Goal: Contribute content

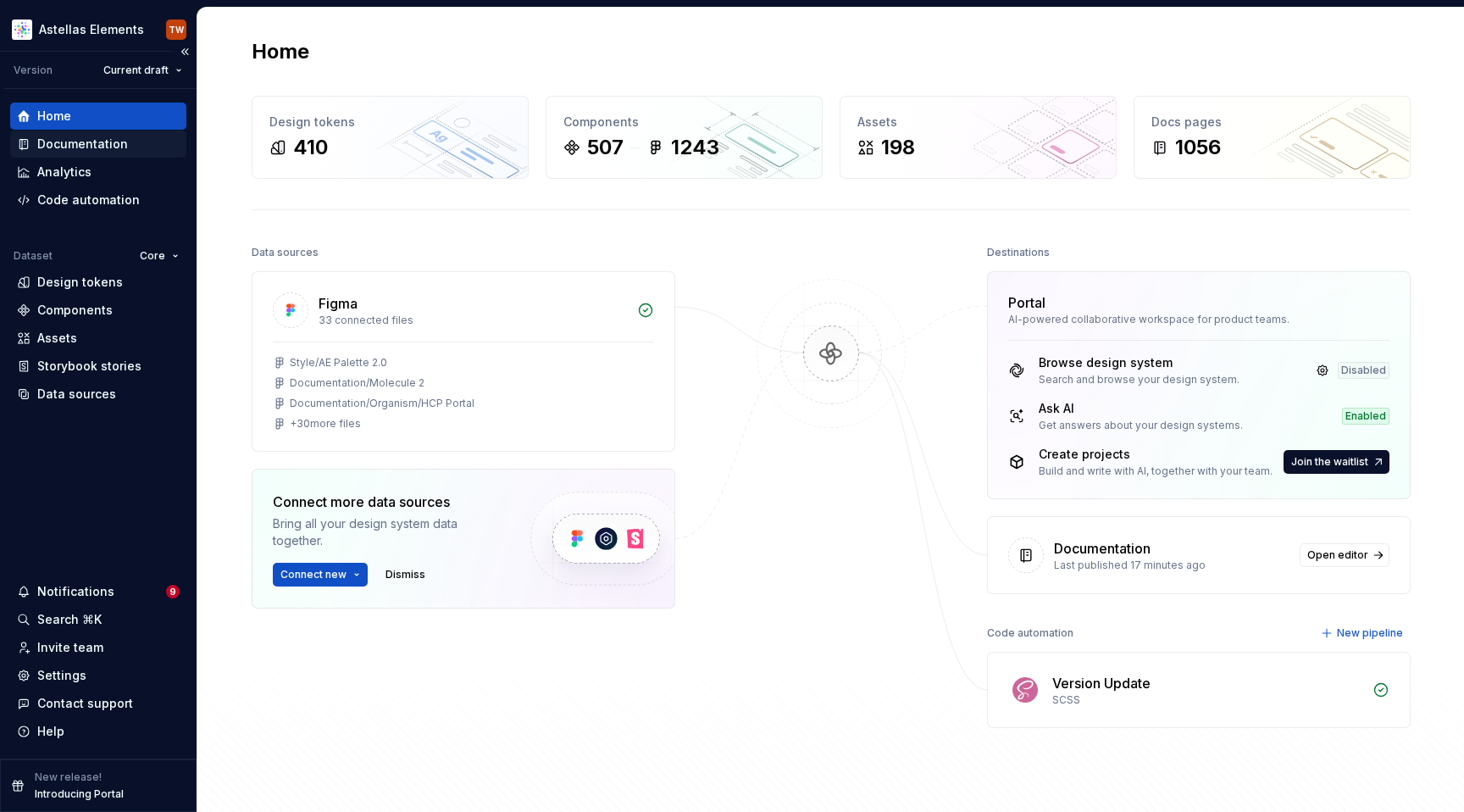
click at [57, 138] on div "Documentation" at bounding box center [82, 144] width 91 height 17
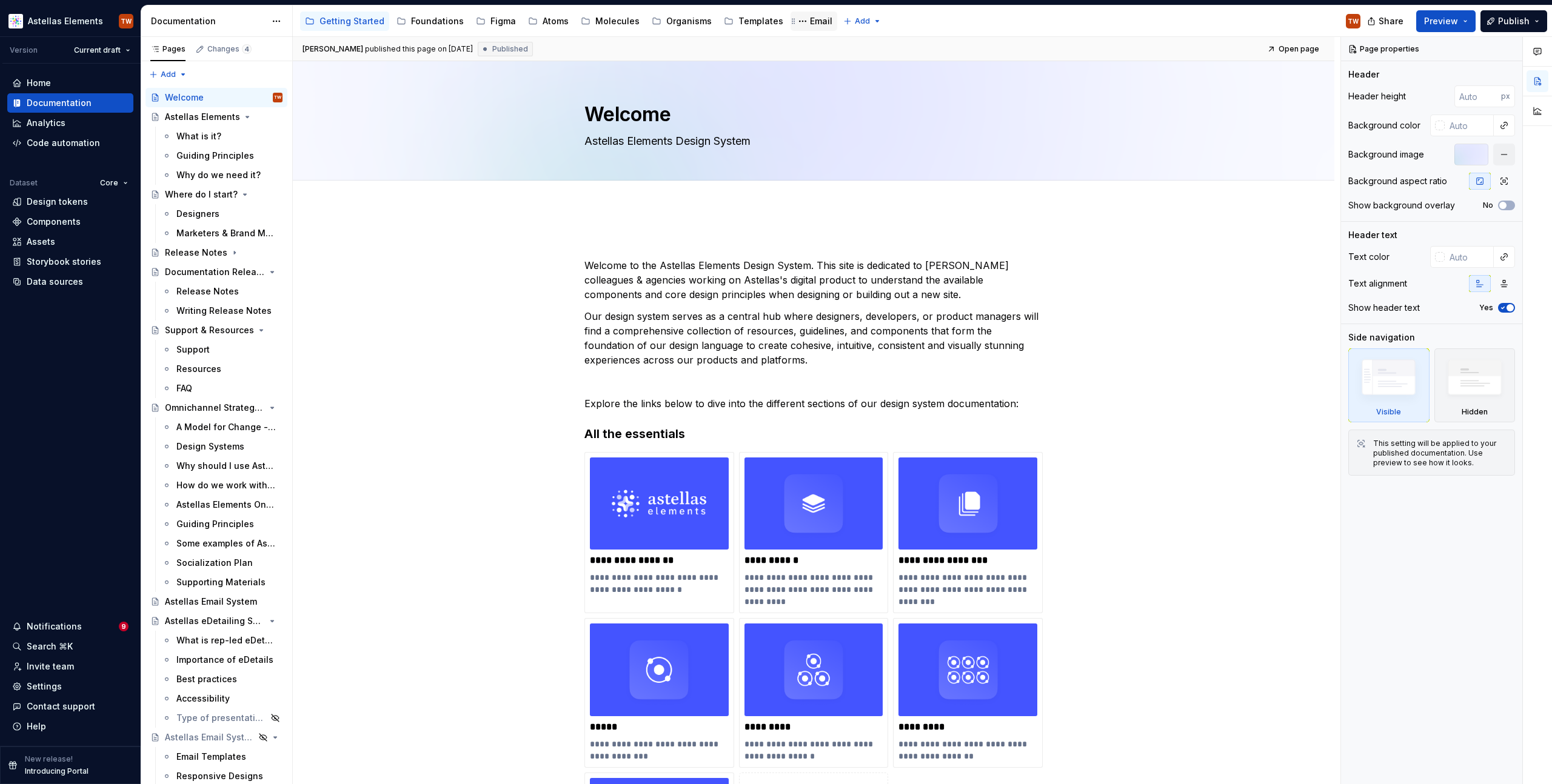
click at [810, 20] on div "Email" at bounding box center [821, 21] width 22 height 12
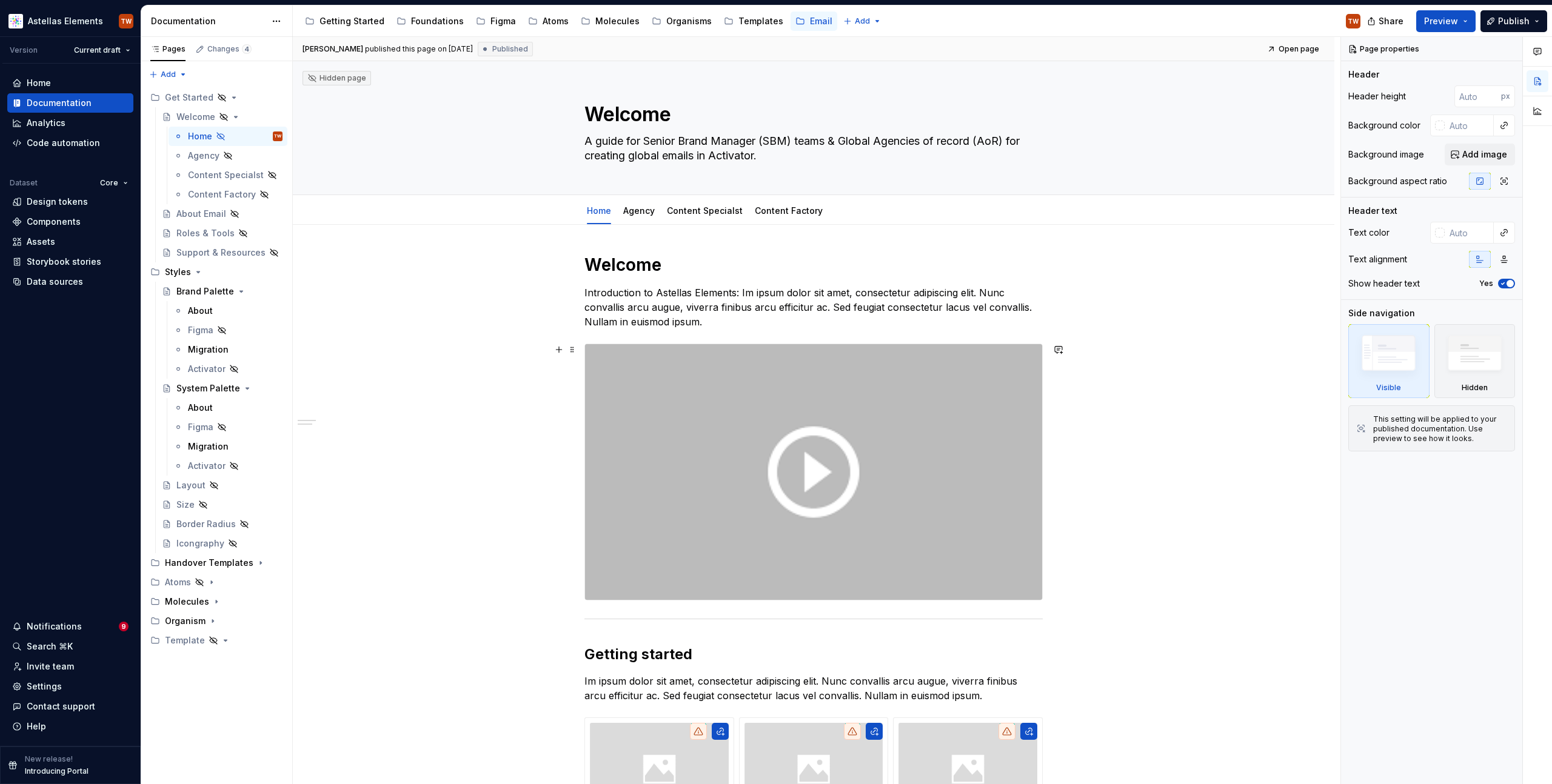
click at [513, 505] on div "**********" at bounding box center [813, 699] width 1042 height 949
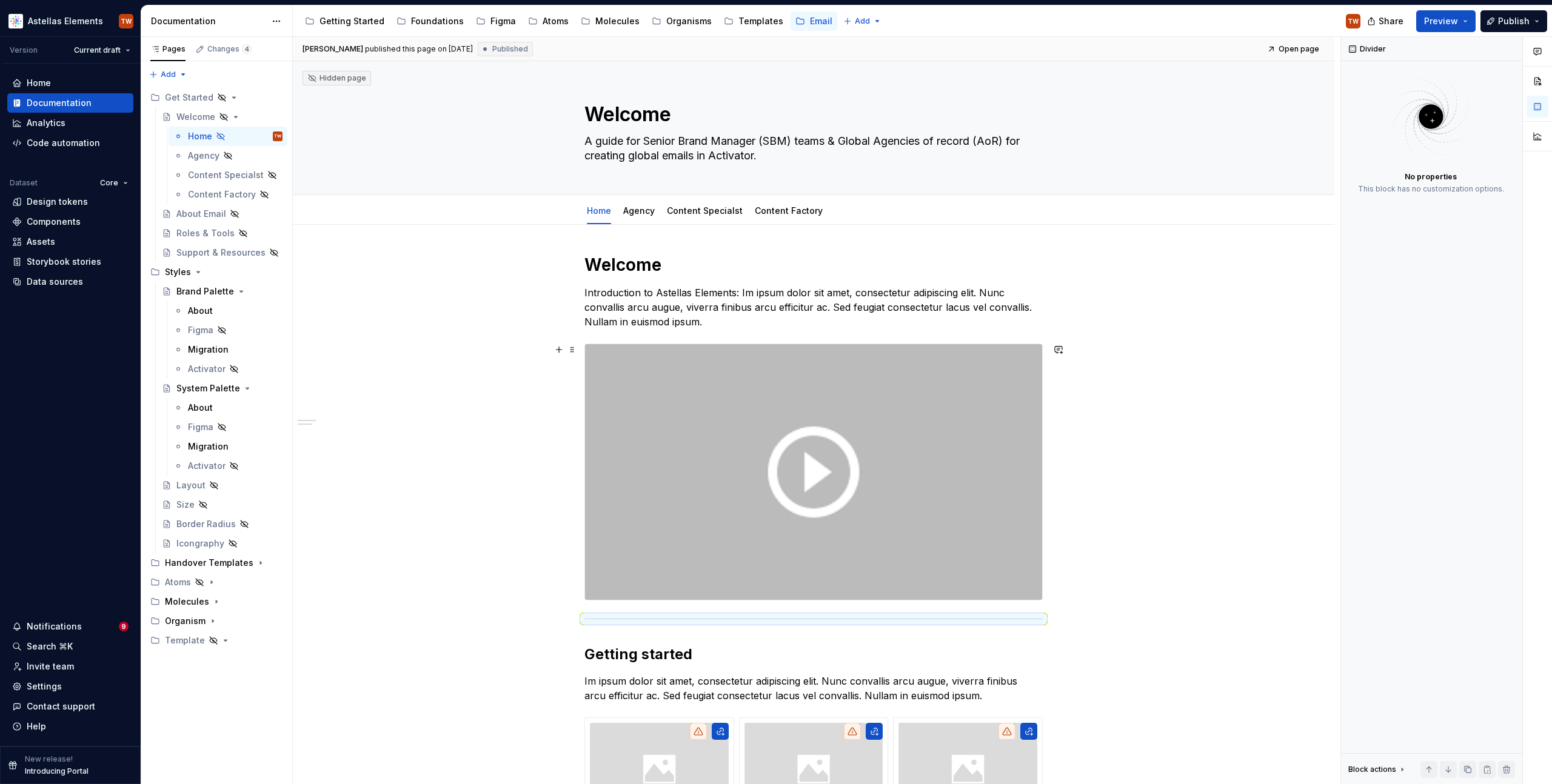
click at [361, 349] on div "**********" at bounding box center [813, 699] width 1042 height 949
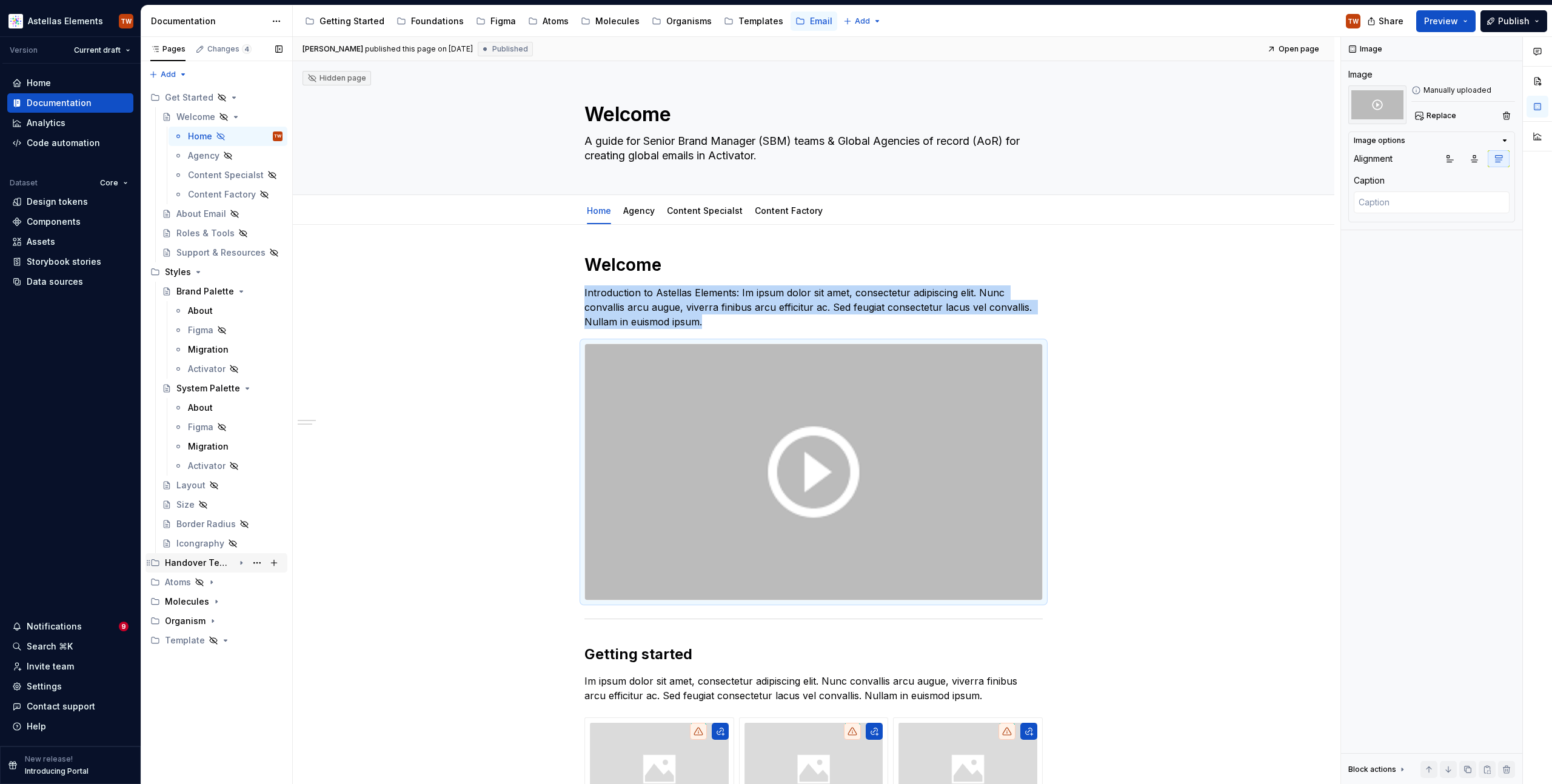
click at [175, 560] on div "Handover Templates" at bounding box center [200, 563] width 69 height 12
click at [210, 565] on div "Handover Templates" at bounding box center [200, 563] width 69 height 12
click at [267, 561] on button "Page tree" at bounding box center [274, 563] width 17 height 17
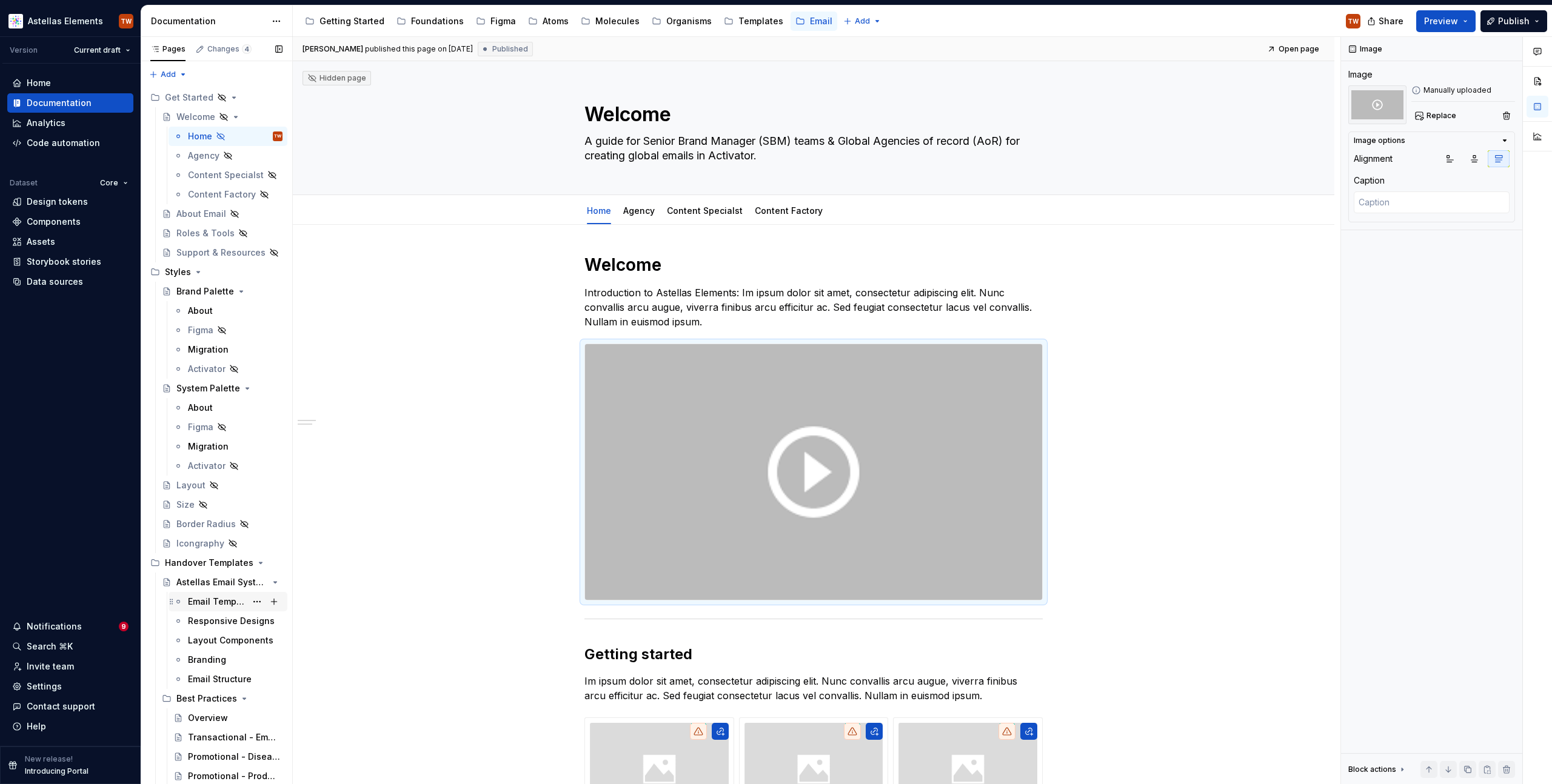
click at [215, 580] on div "Email Templates" at bounding box center [216, 601] width 58 height 12
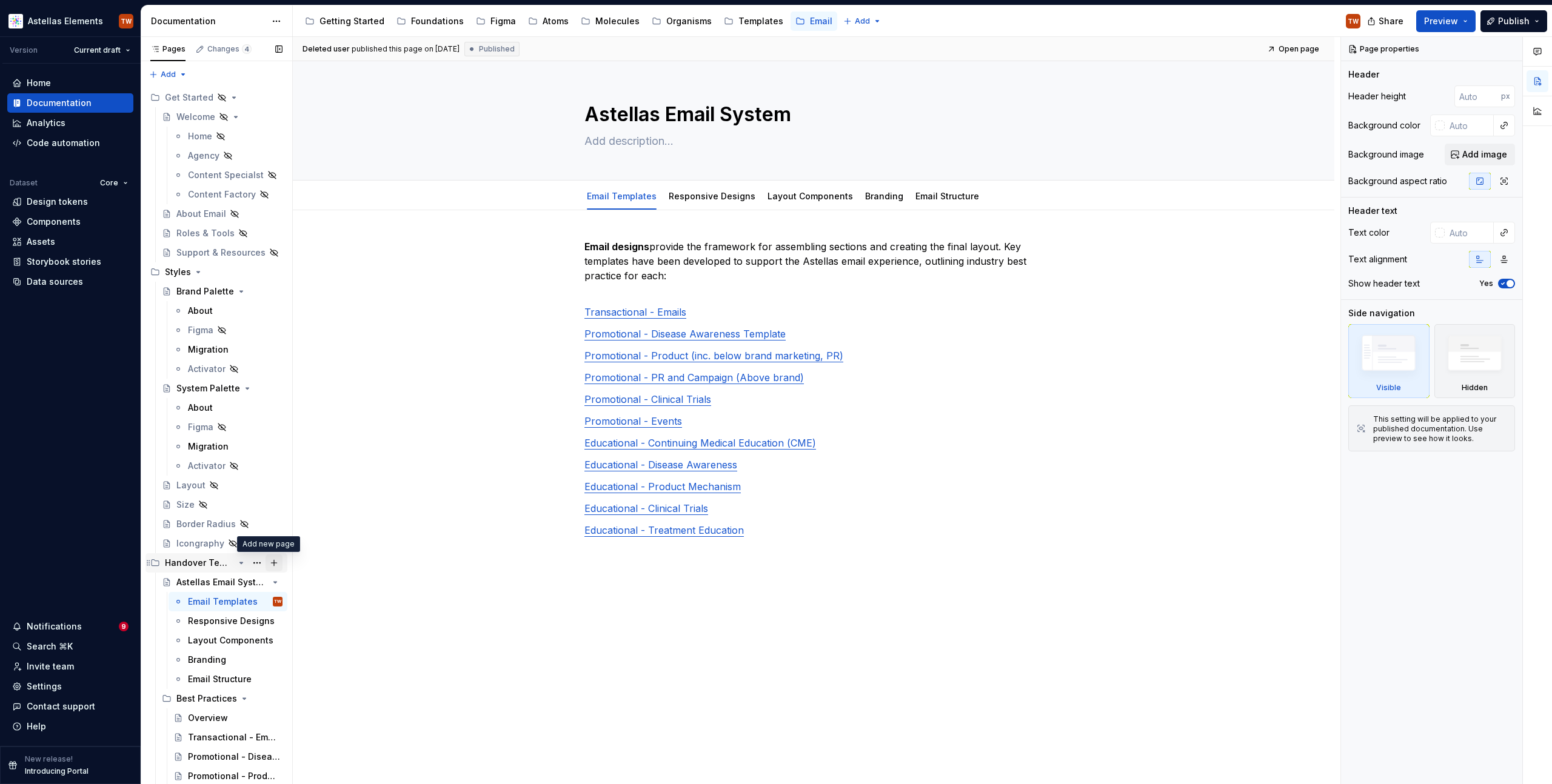
click at [267, 564] on button "Page tree" at bounding box center [274, 563] width 17 height 17
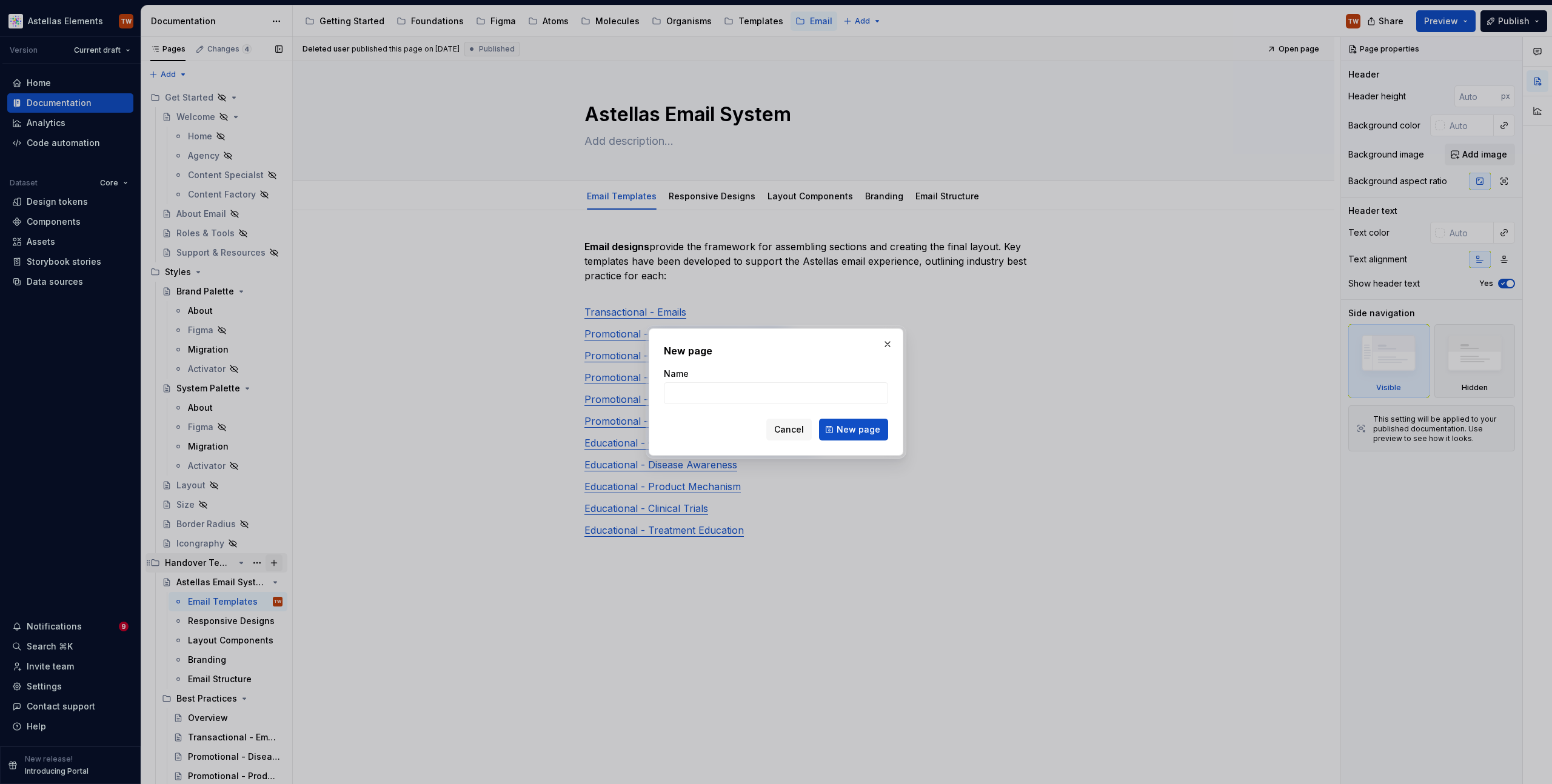
type textarea "*"
type input "Creating a new campaih"
type textarea "*"
type input "Creating a new campaign"
click at [852, 424] on span "New page" at bounding box center [858, 429] width 43 height 12
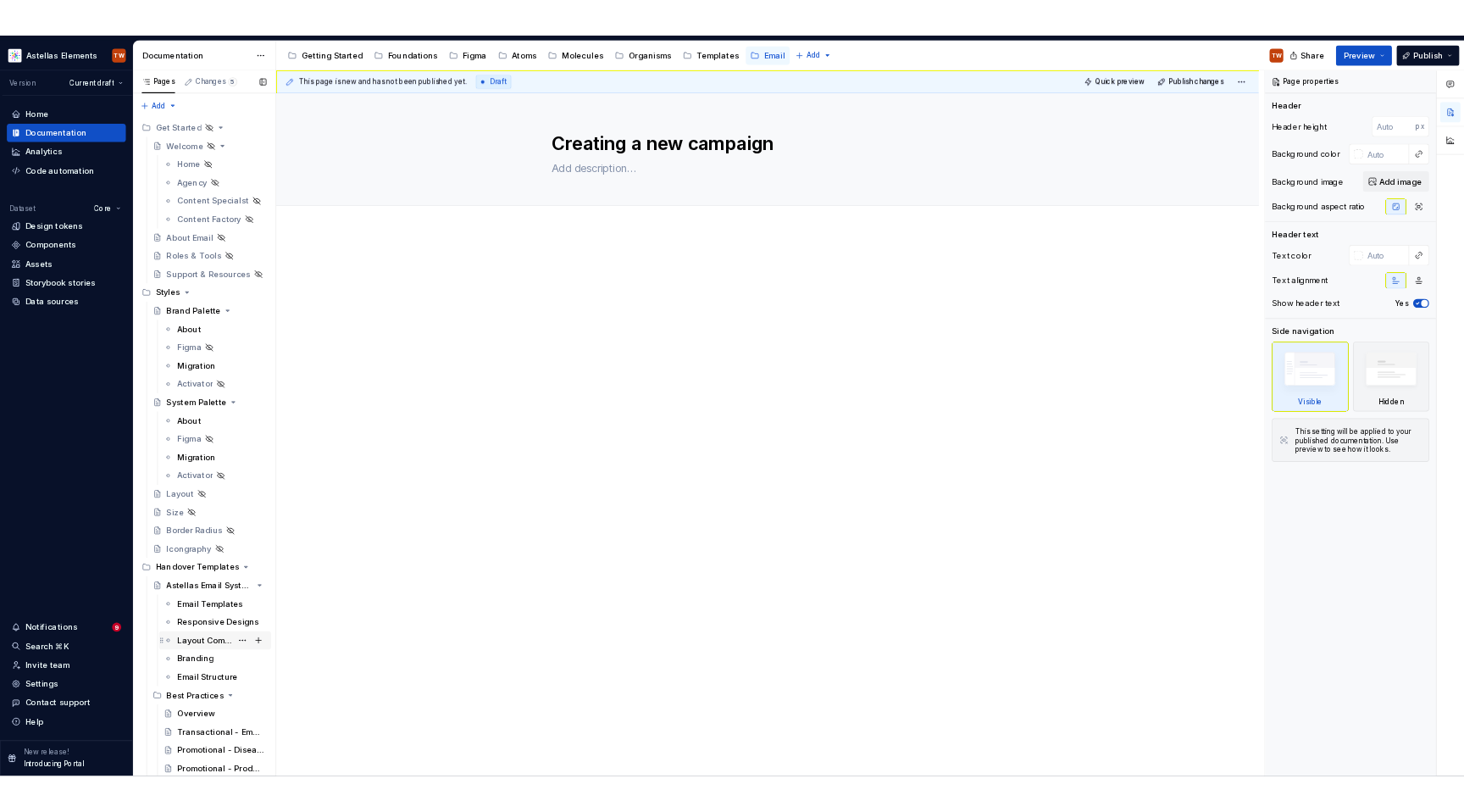
scroll to position [350, 0]
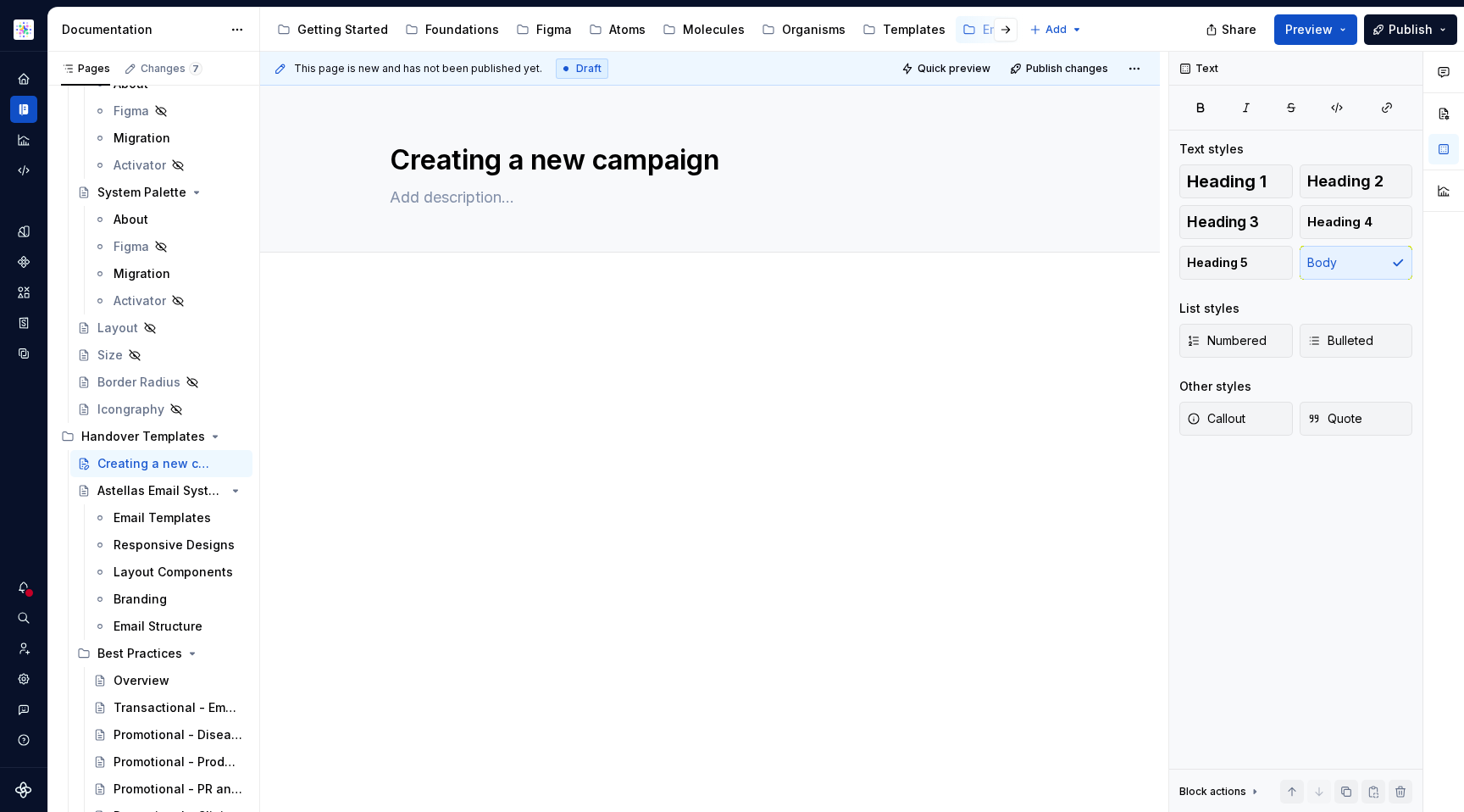
type textarea "*"
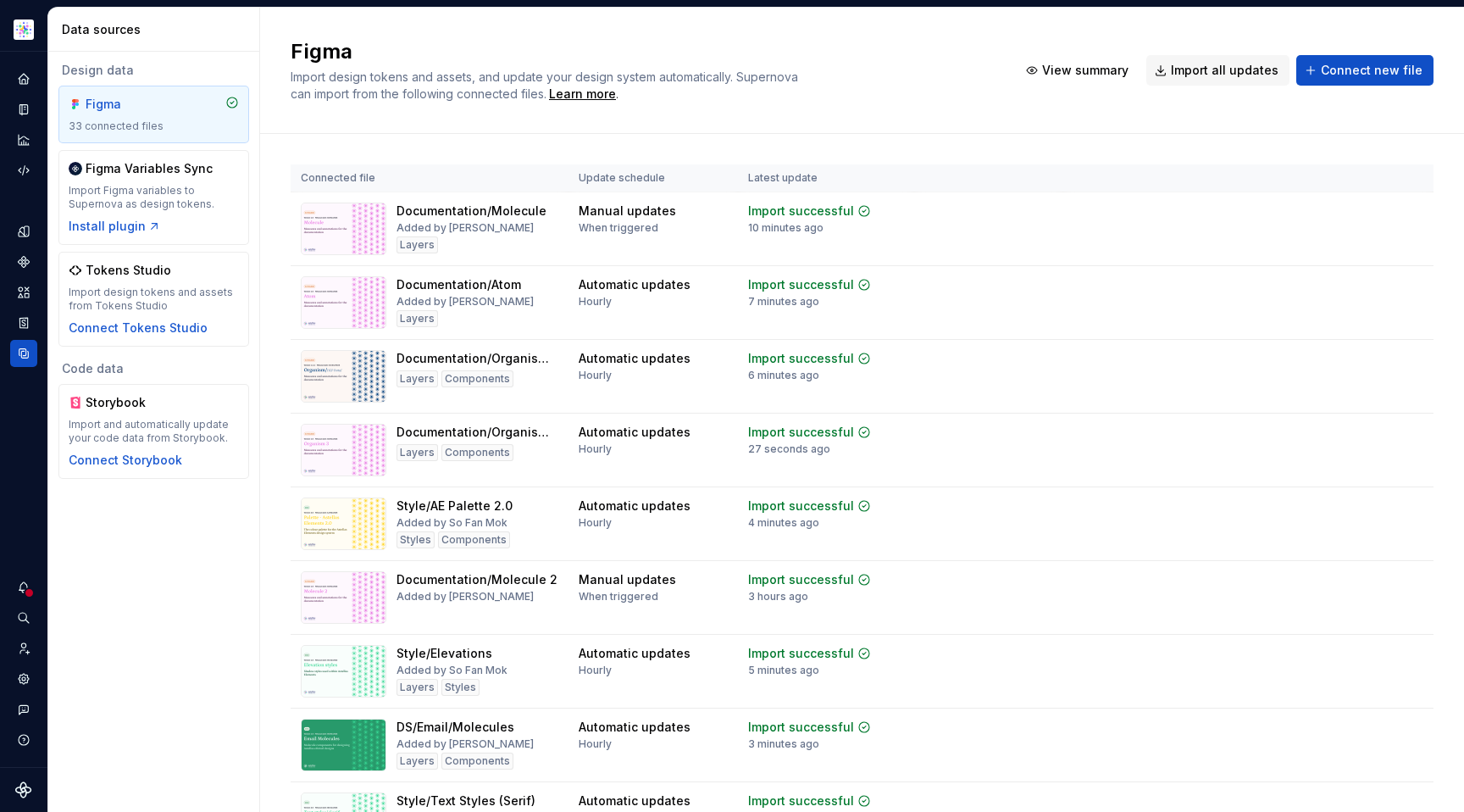
scroll to position [1490, 0]
